Goal: Task Accomplishment & Management: Use online tool/utility

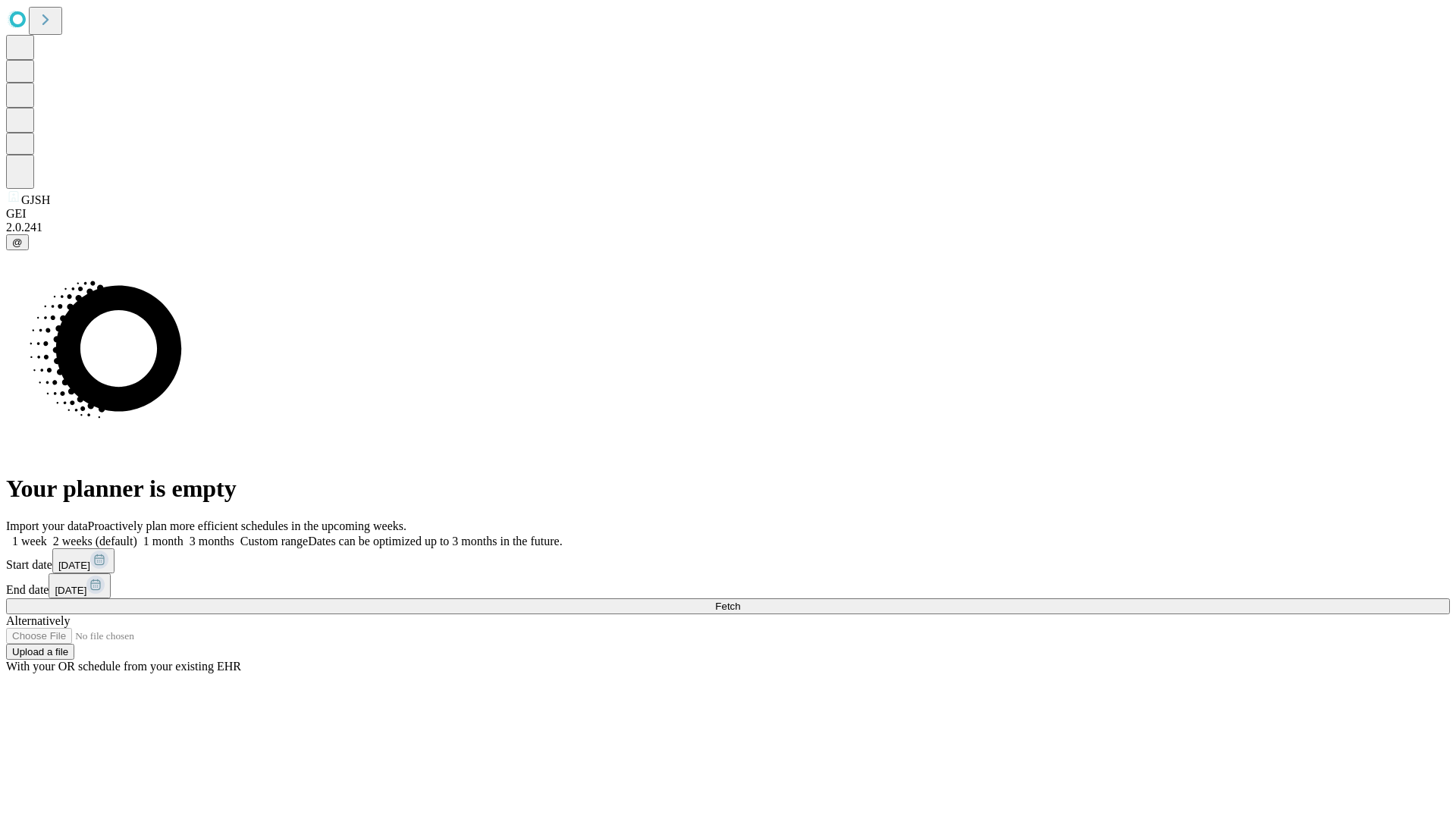
click at [741, 601] on span "Fetch" at bounding box center [728, 606] width 25 height 11
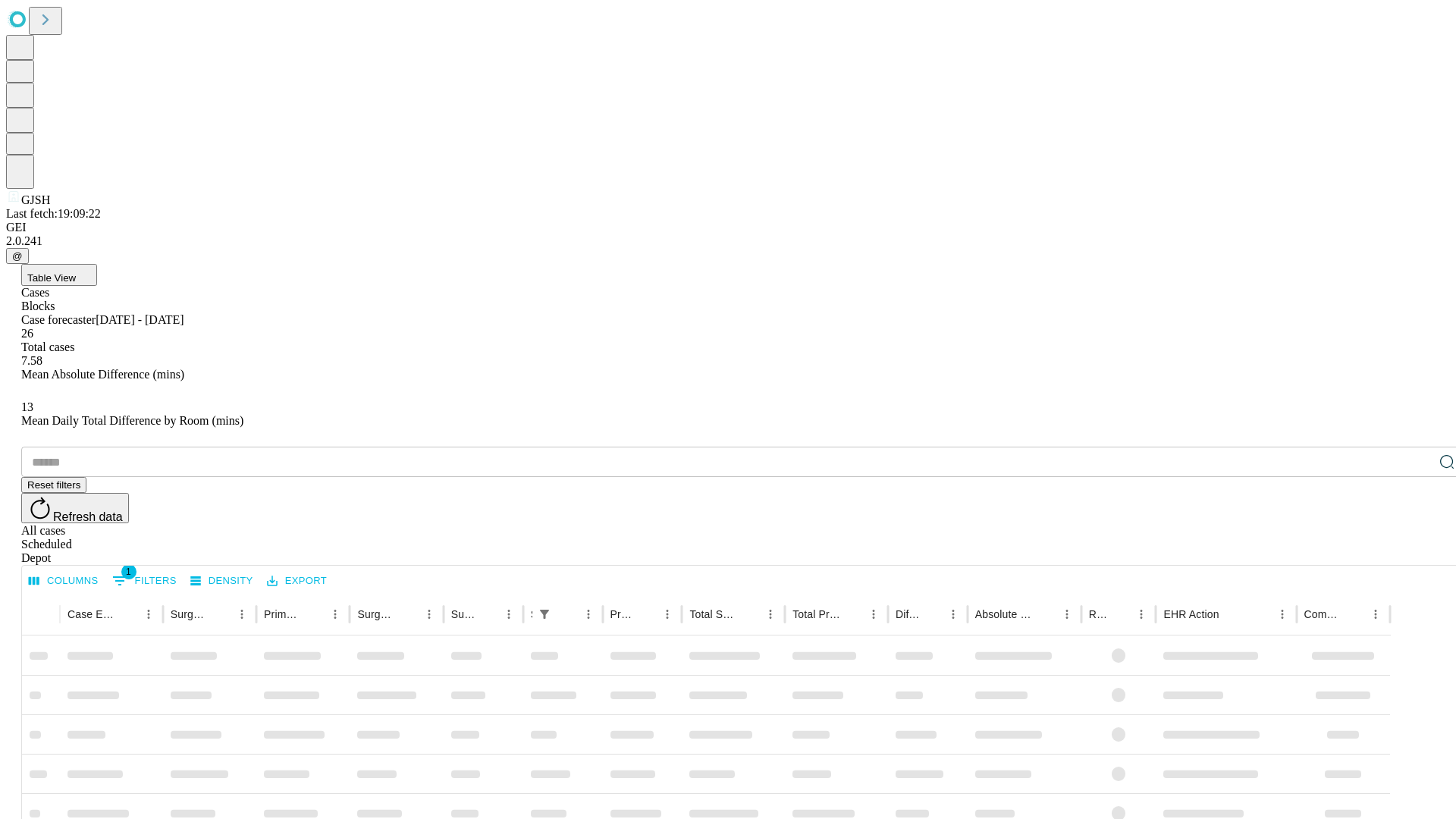
click at [1417, 551] on div "Depot" at bounding box center [743, 558] width 1444 height 14
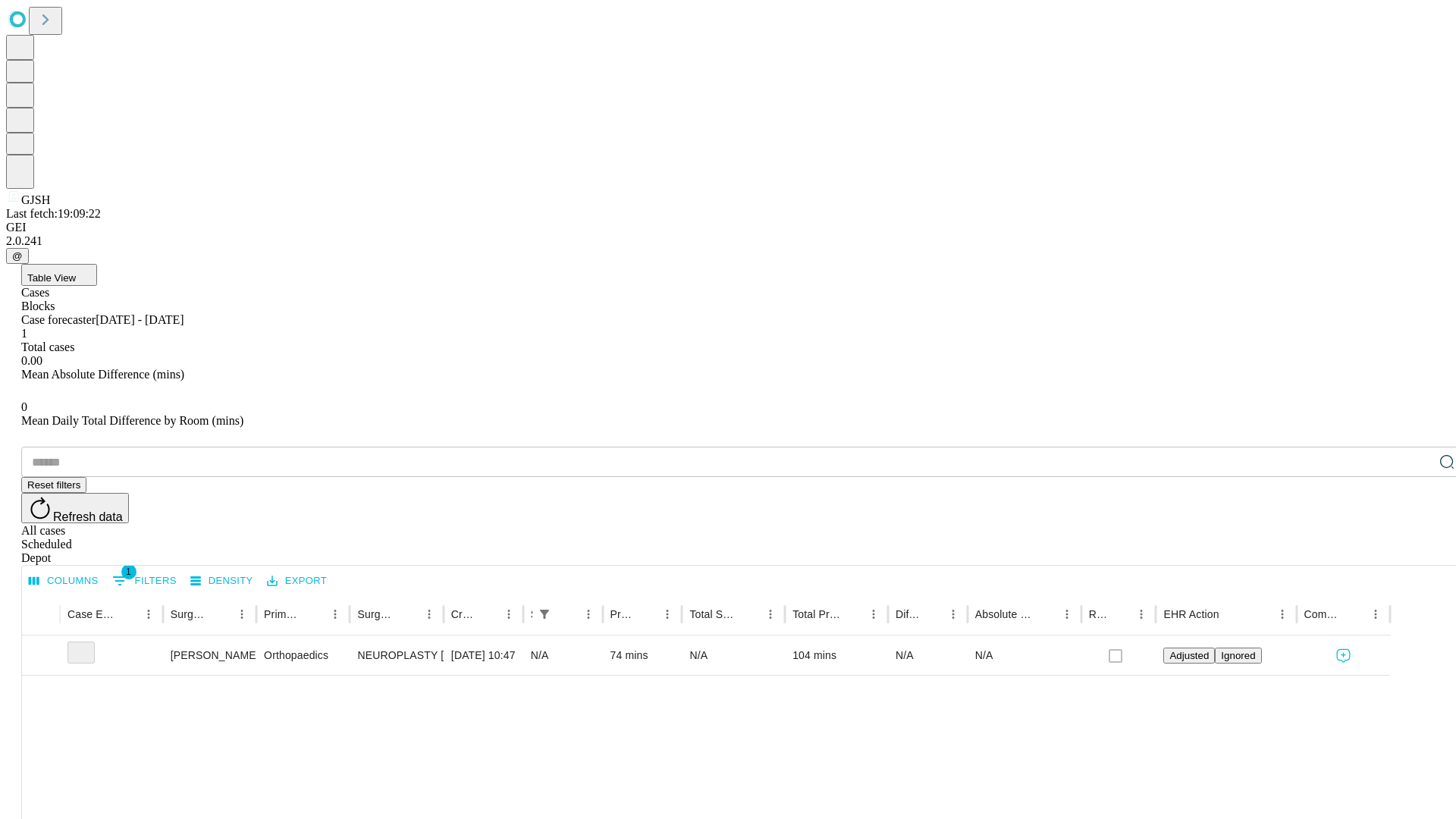
click at [1293, 524] on div "All cases" at bounding box center [743, 530] width 1444 height 14
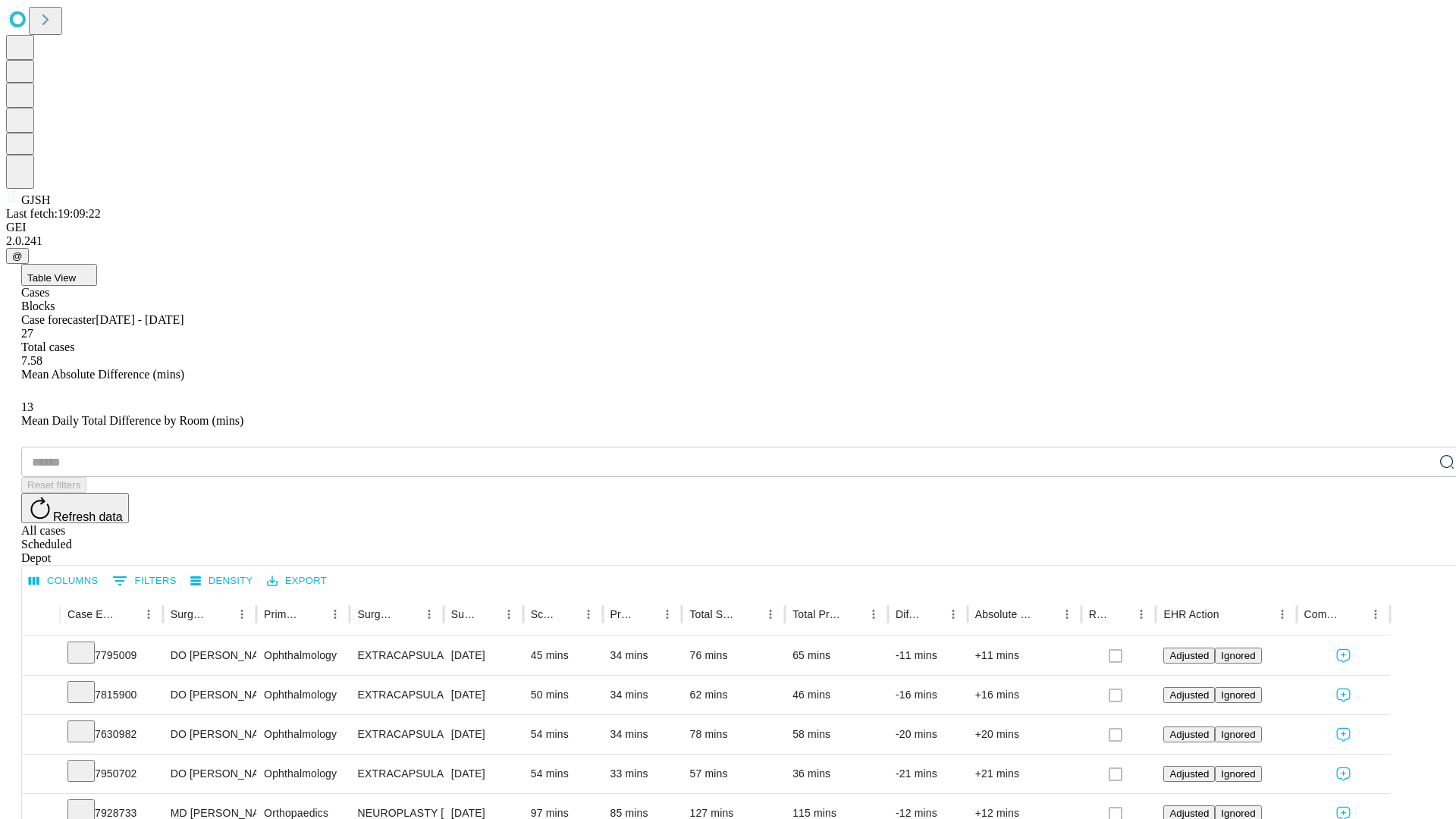
type input "*******"
